Goal: Information Seeking & Learning: Check status

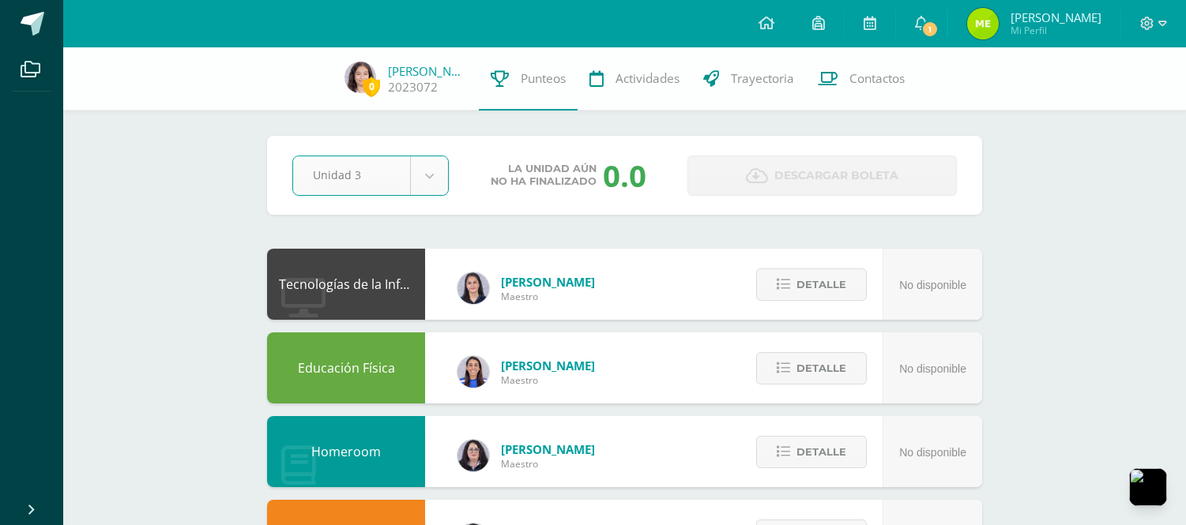
select select "Unidad 3"
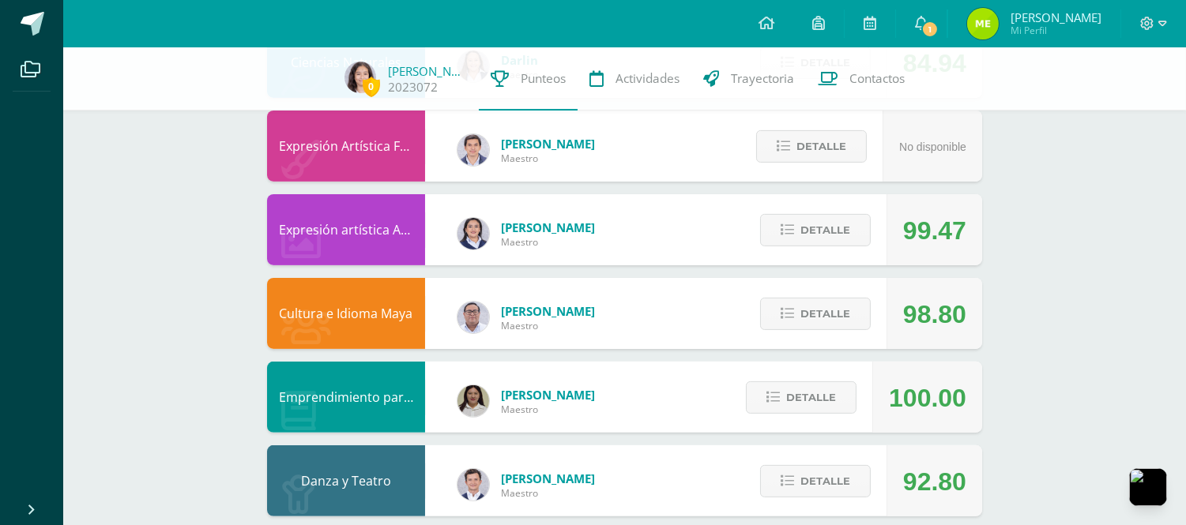
scroll to position [998, 0]
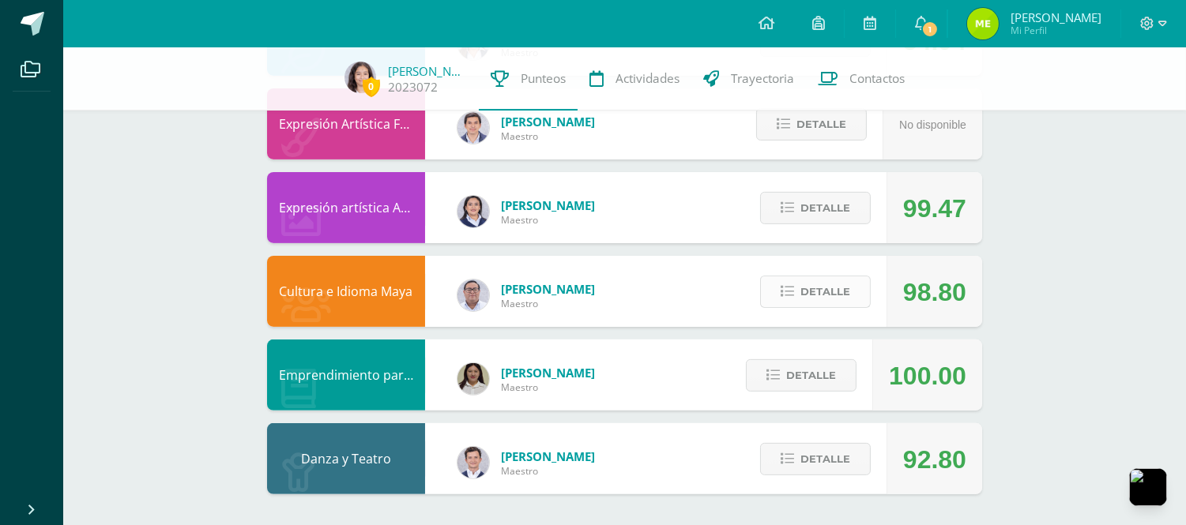
click at [827, 286] on span "Detalle" at bounding box center [825, 291] width 50 height 29
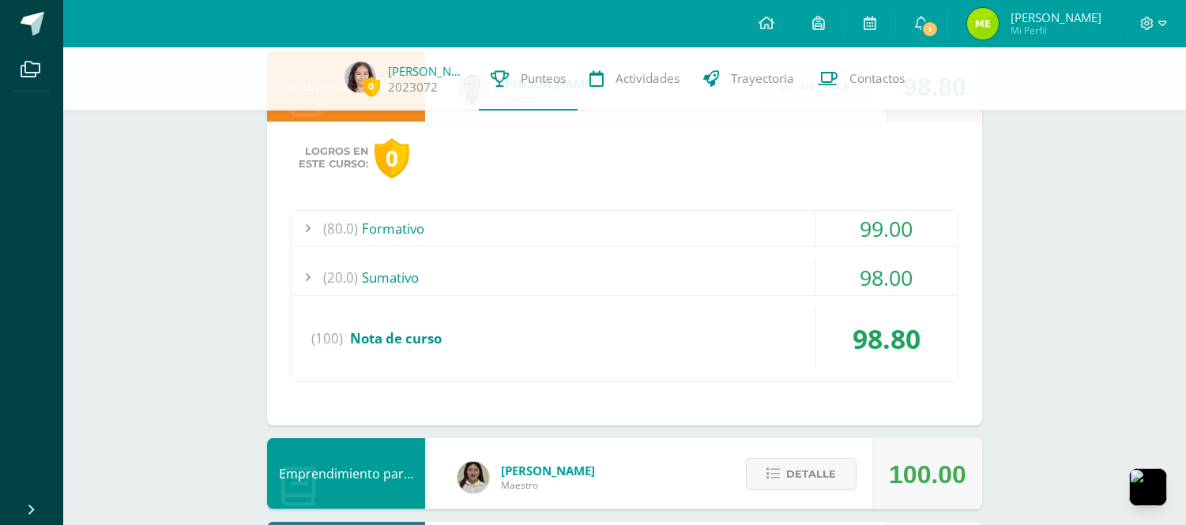
scroll to position [1302, 0]
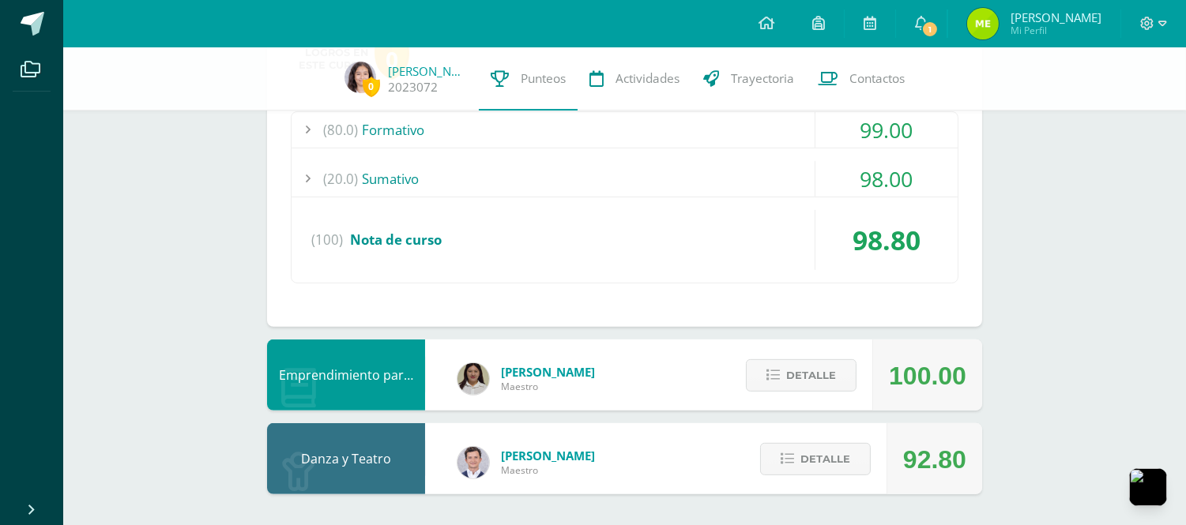
click at [673, 122] on div "(80.0) Formativo" at bounding box center [625, 130] width 666 height 36
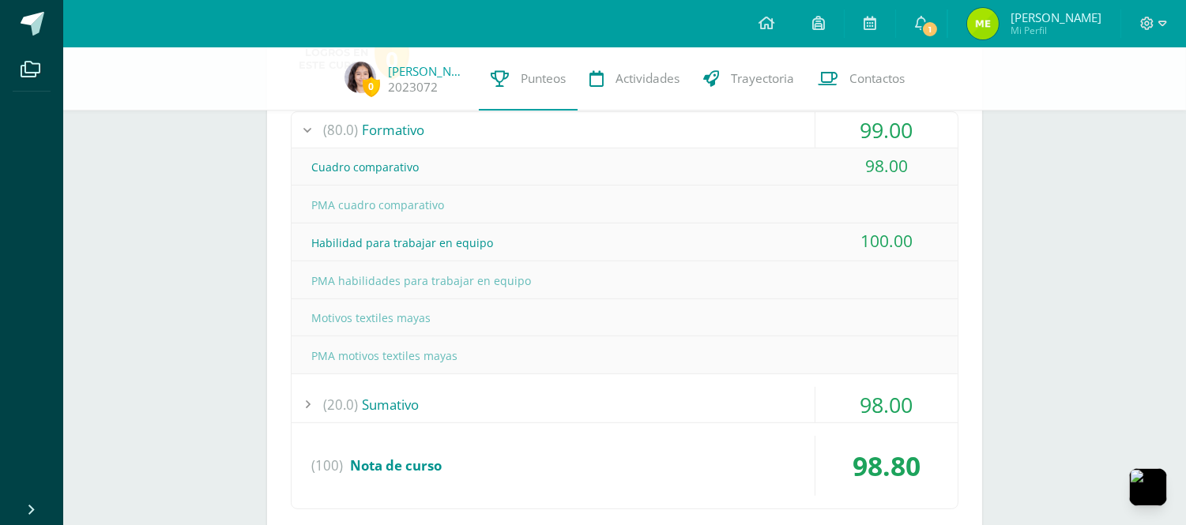
drag, startPoint x: 1038, startPoint y: 50, endPoint x: 1044, endPoint y: 69, distance: 19.8
click at [1037, 55] on div "0 [PERSON_NAME] 2023072 Punteos Actividades Trayectoria Contactos" at bounding box center [593, 78] width 1186 height 63
